Goal: Information Seeking & Learning: Learn about a topic

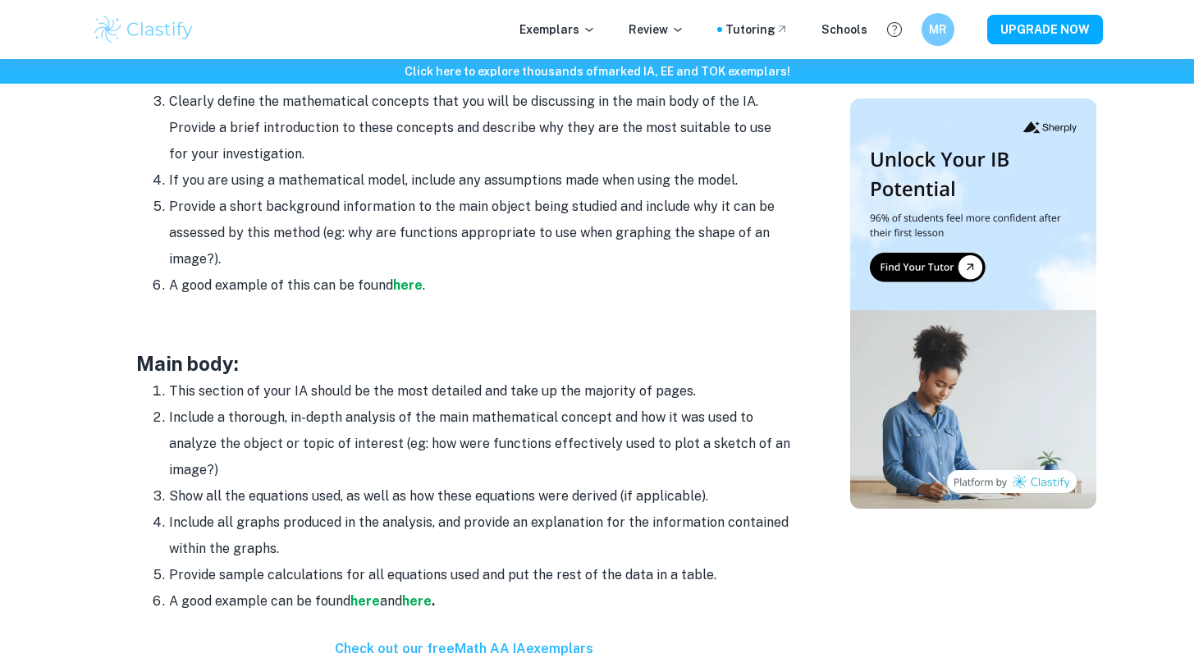
scroll to position [1318, 0]
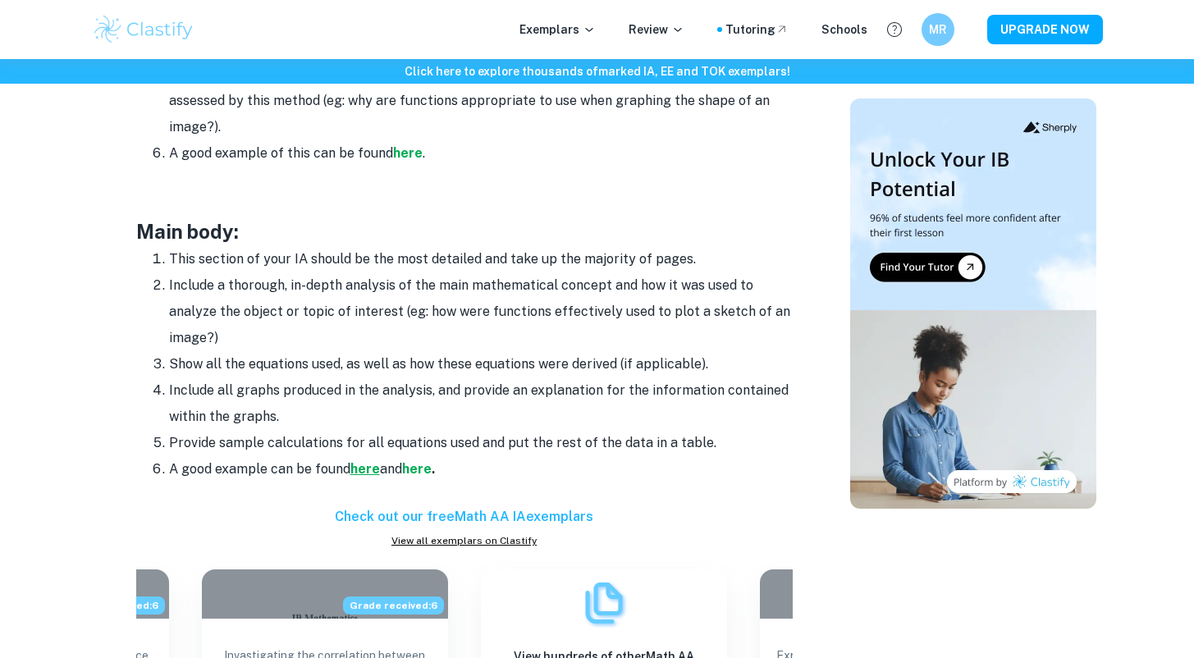
click at [359, 467] on strong "here" at bounding box center [365, 469] width 30 height 16
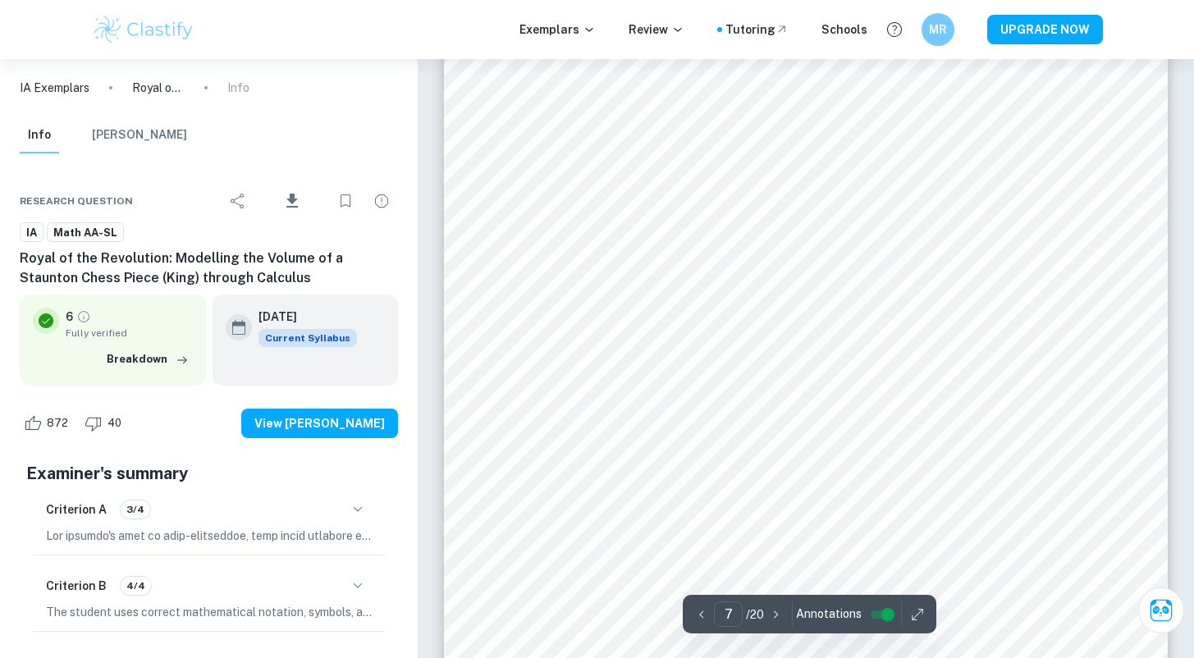
scroll to position [5543, 0]
type input "6"
